Goal: Information Seeking & Learning: Find specific fact

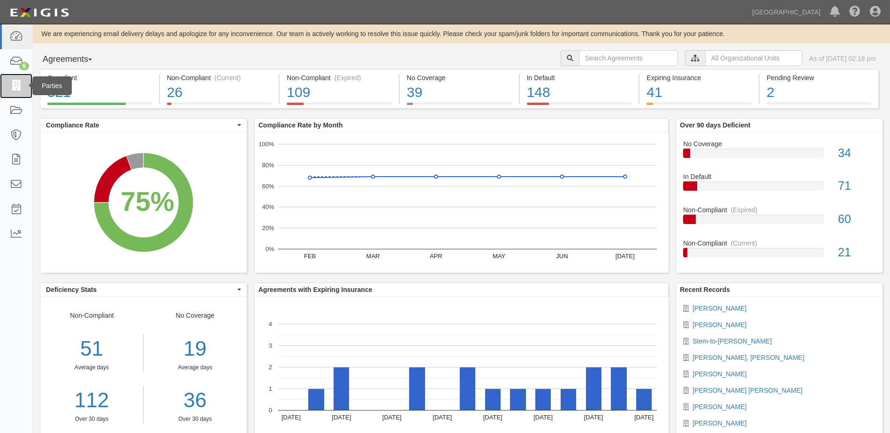
click at [15, 89] on icon at bounding box center [15, 86] width 13 height 11
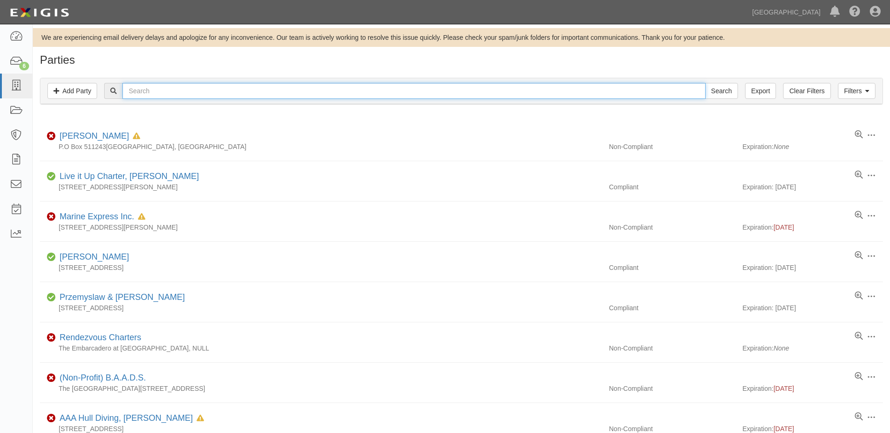
paste input "[PERSON_NAME] Int'l Yacht"
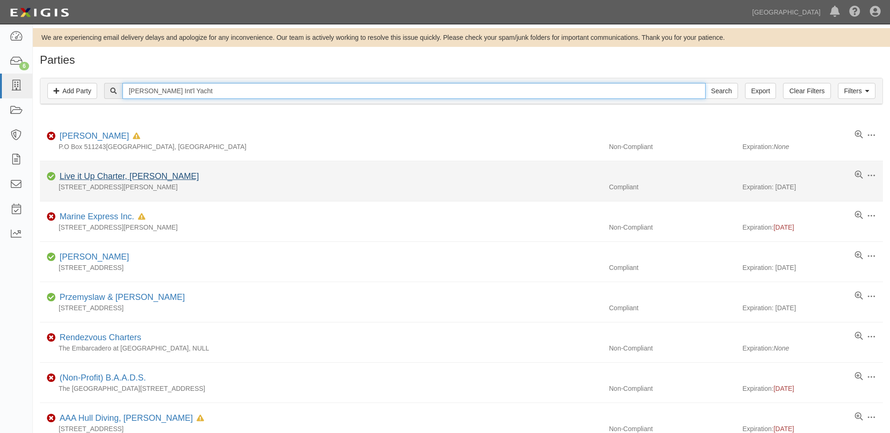
type input "[PERSON_NAME] Int'l Yacht"
click at [705, 83] on input "Search" at bounding box center [721, 91] width 33 height 16
